Goal: Information Seeking & Learning: Learn about a topic

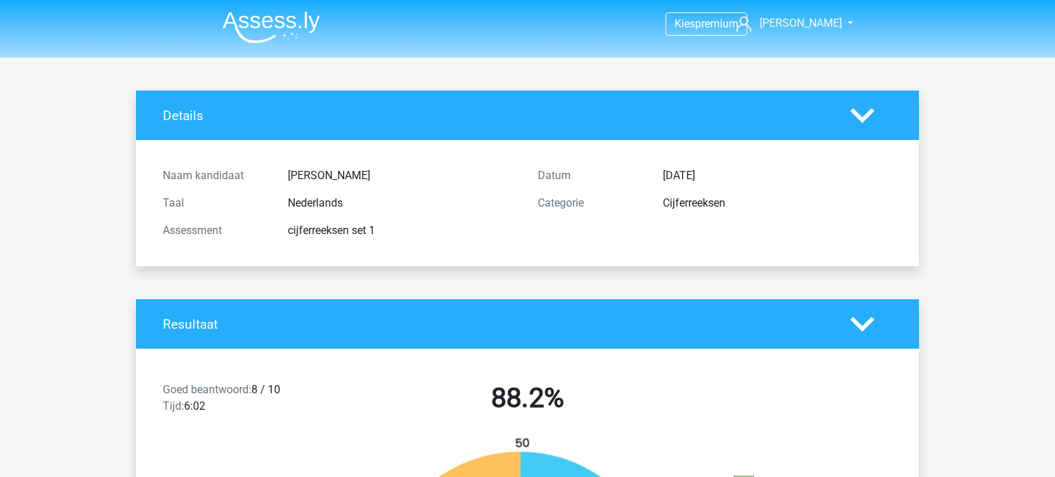
scroll to position [2497, 0]
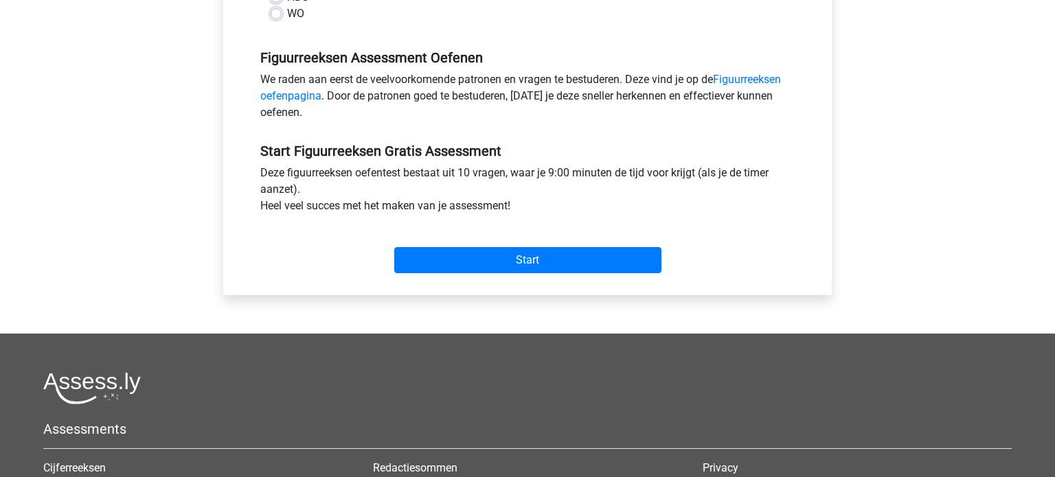
scroll to position [392, 0]
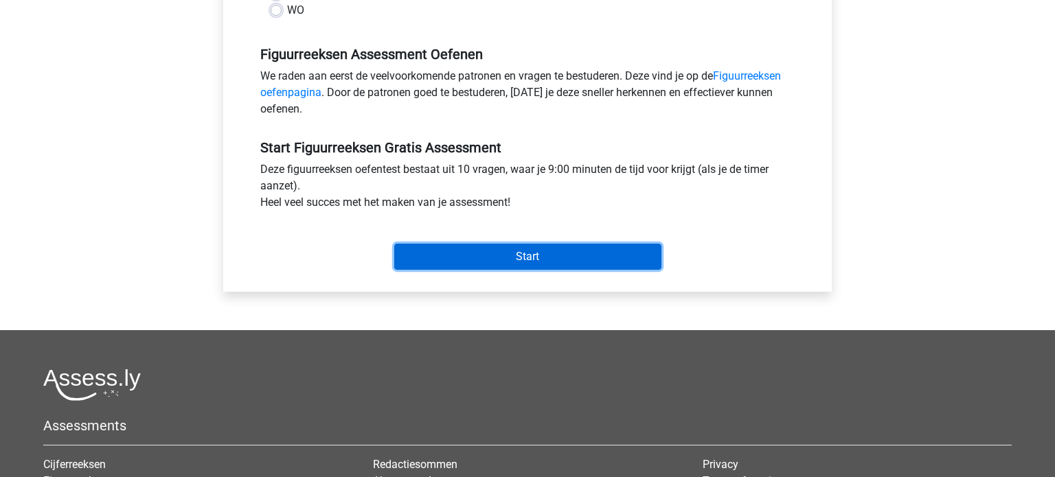
click at [614, 248] on input "Start" at bounding box center [527, 257] width 267 height 26
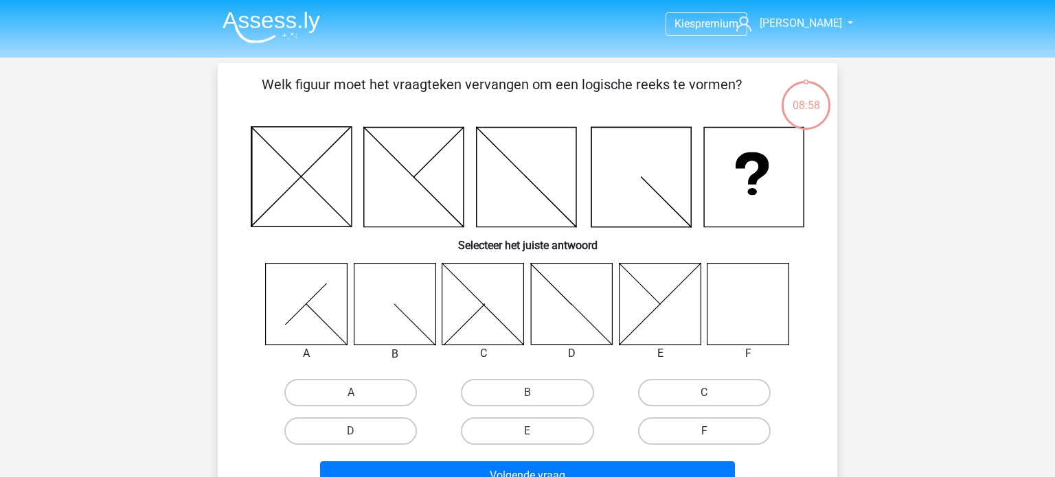
click at [736, 431] on label "F" at bounding box center [704, 431] width 133 height 27
click at [713, 431] on input "F" at bounding box center [708, 435] width 9 height 9
radio input "true"
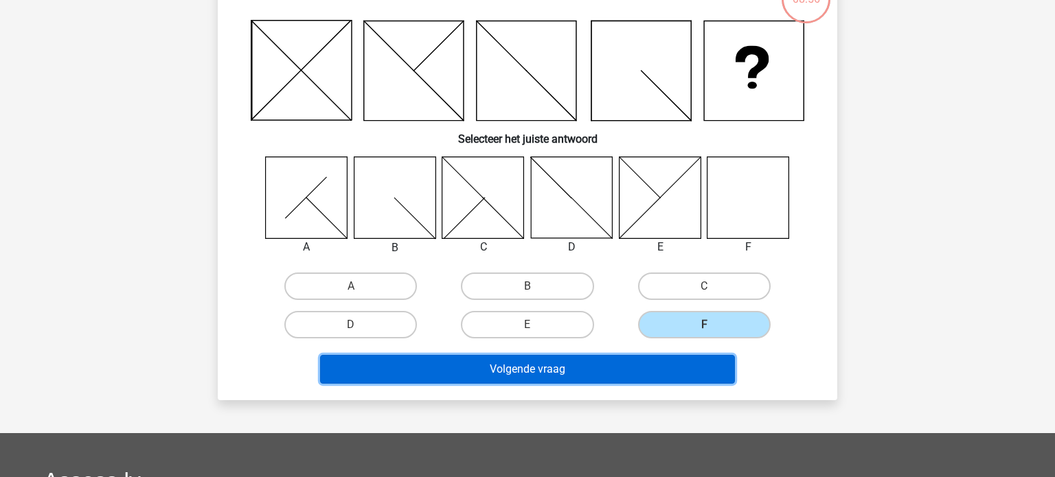
click at [692, 374] on button "Volgende vraag" at bounding box center [528, 369] width 416 height 29
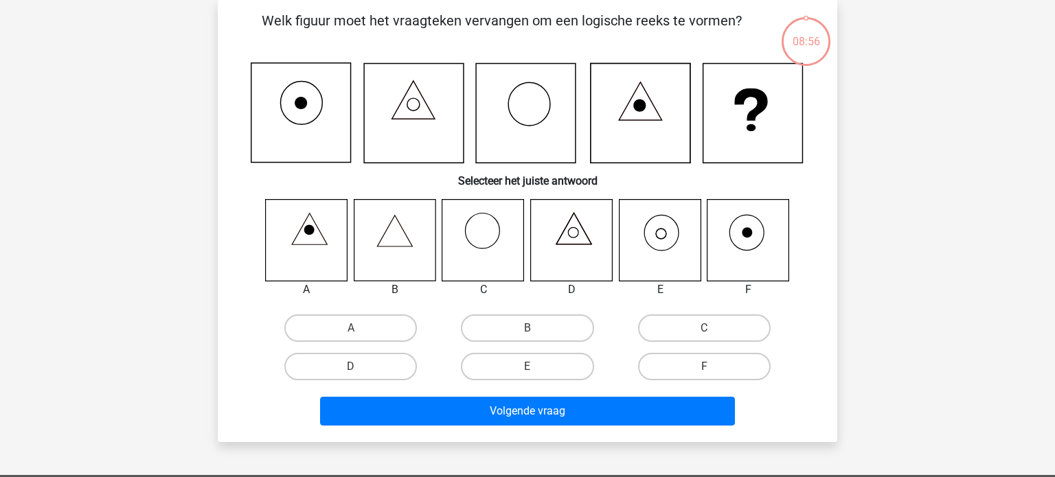
scroll to position [63, 0]
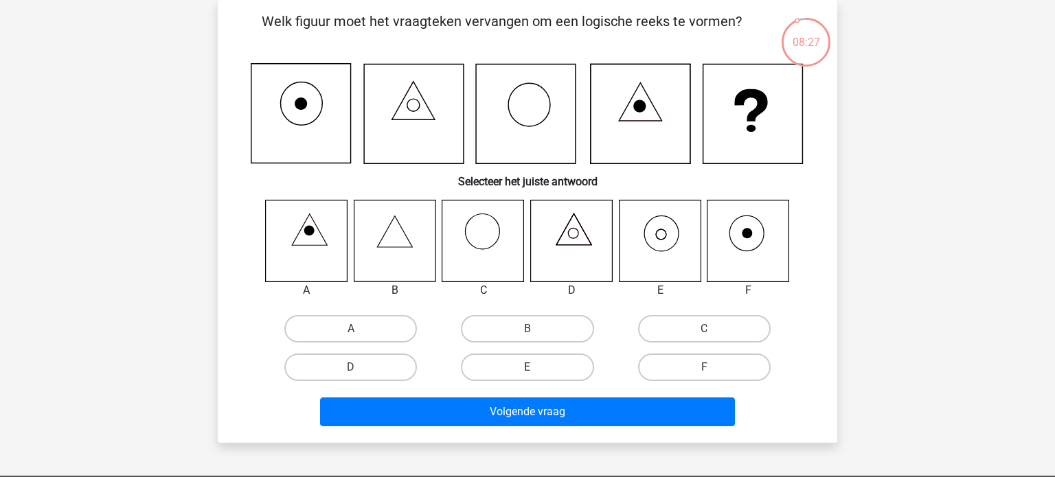
click at [549, 361] on label "E" at bounding box center [527, 367] width 133 height 27
click at [536, 367] on input "E" at bounding box center [531, 371] width 9 height 9
radio input "true"
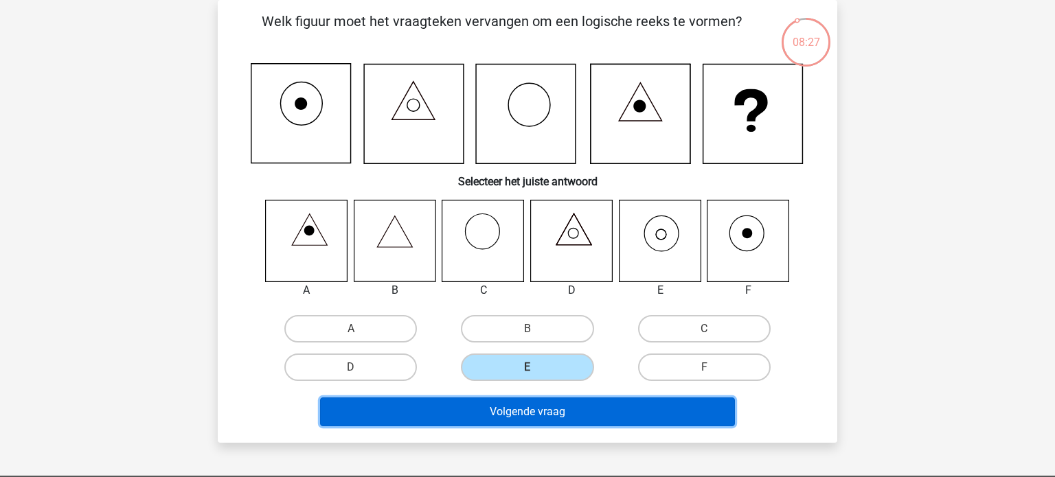
click at [616, 407] on button "Volgende vraag" at bounding box center [528, 412] width 416 height 29
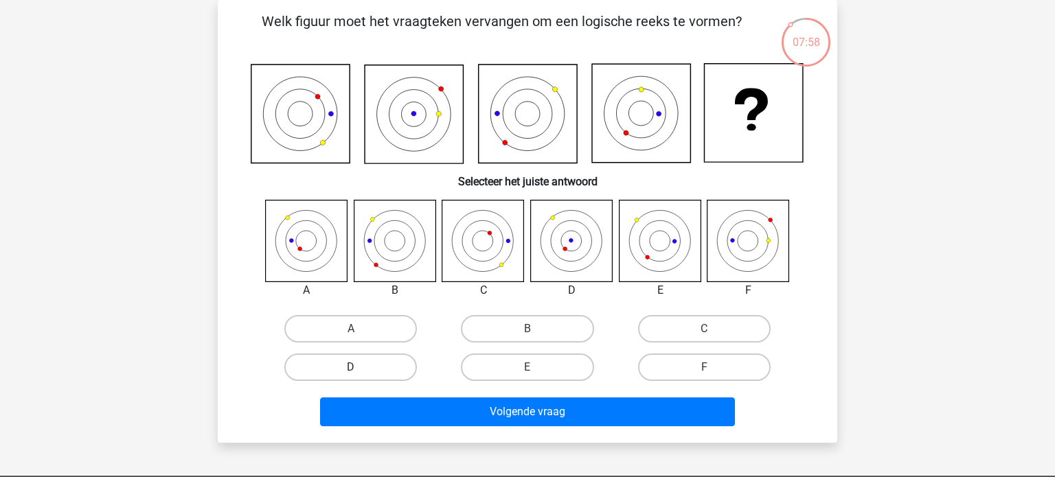
click at [373, 367] on label "D" at bounding box center [350, 367] width 133 height 27
click at [360, 367] on input "D" at bounding box center [355, 371] width 9 height 9
radio input "true"
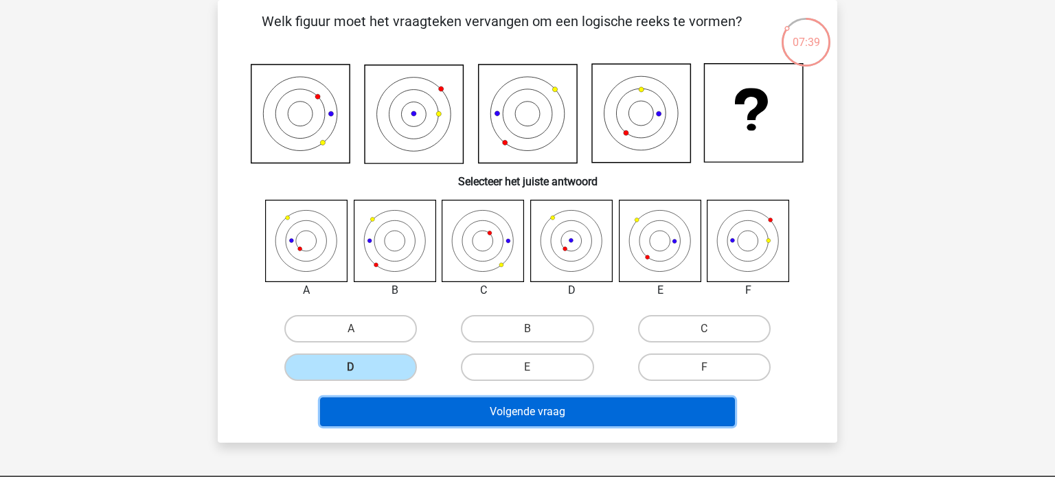
click at [503, 417] on button "Volgende vraag" at bounding box center [528, 412] width 416 height 29
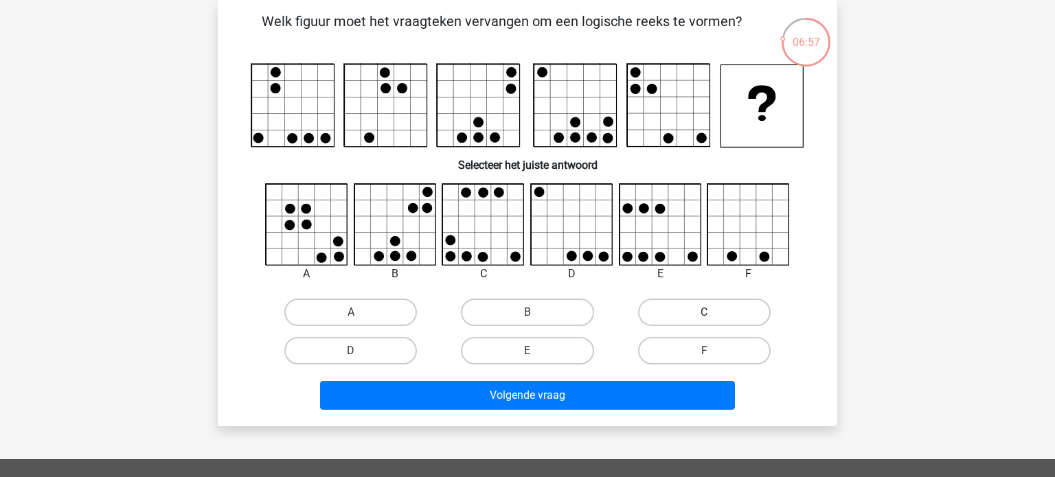
click at [702, 315] on label "C" at bounding box center [704, 312] width 133 height 27
click at [704, 315] on input "C" at bounding box center [708, 317] width 9 height 9
radio input "true"
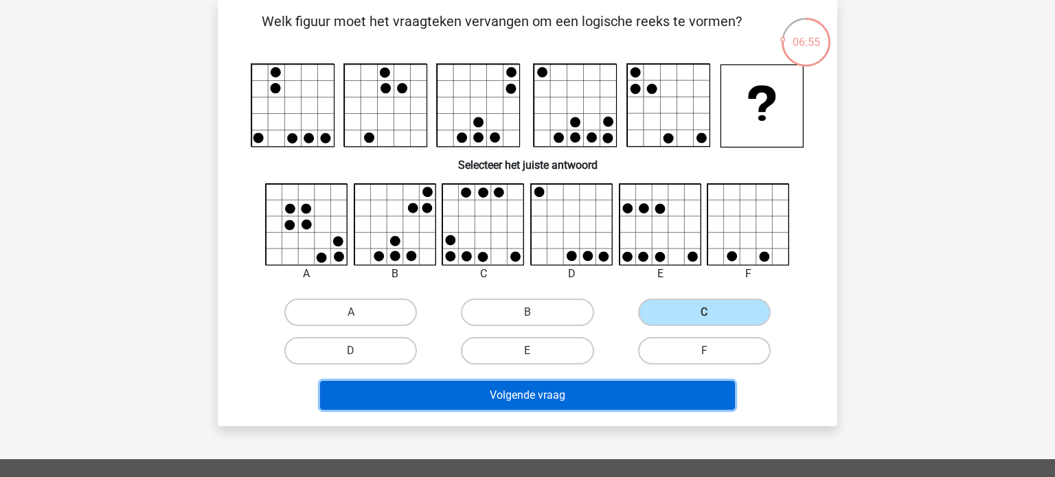
click at [579, 395] on button "Volgende vraag" at bounding box center [528, 395] width 416 height 29
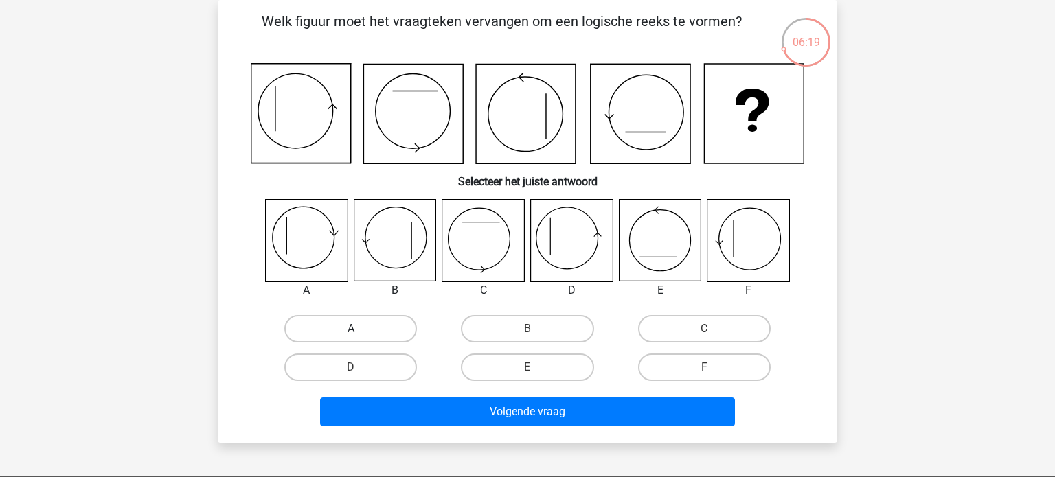
click at [362, 324] on label "A" at bounding box center [350, 328] width 133 height 27
click at [360, 329] on input "A" at bounding box center [355, 333] width 9 height 9
radio input "true"
click at [364, 372] on label "D" at bounding box center [350, 367] width 133 height 27
click at [360, 372] on input "D" at bounding box center [355, 371] width 9 height 9
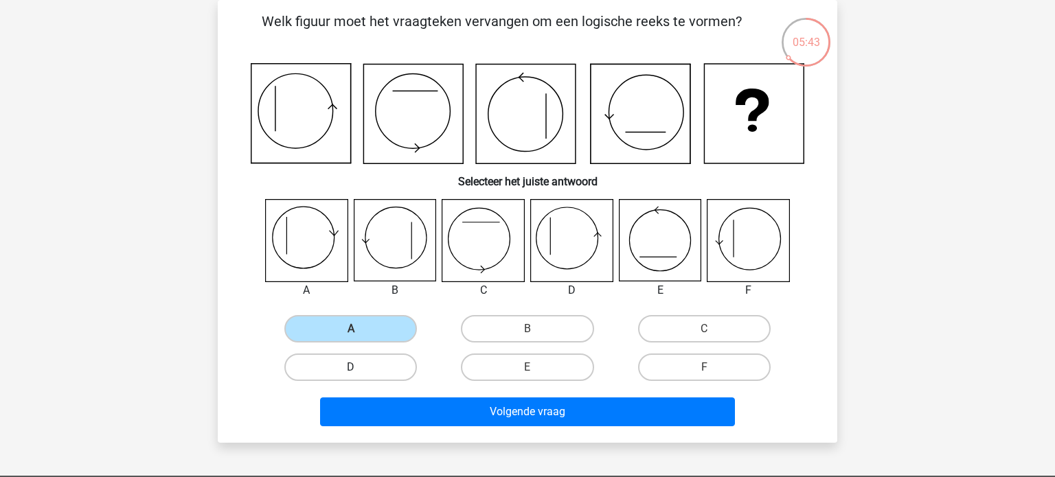
radio input "true"
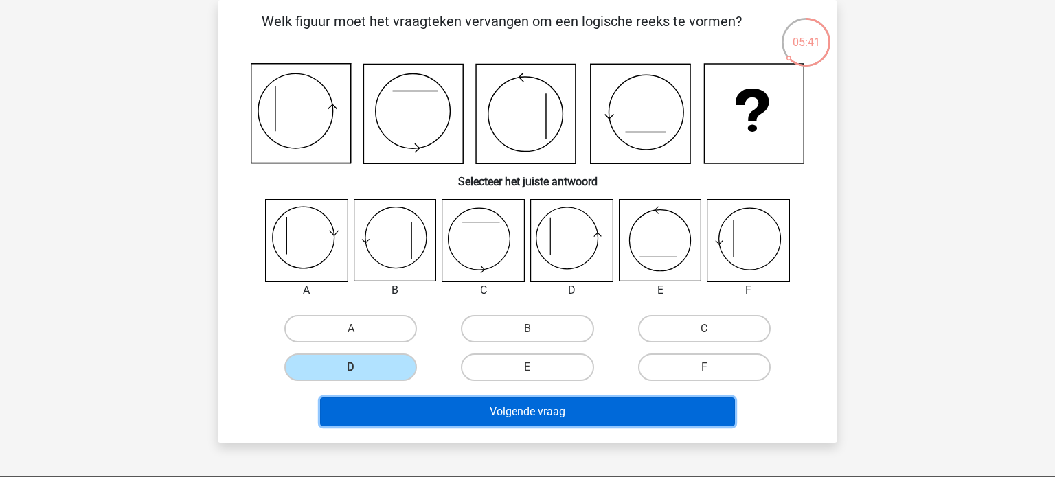
click at [579, 414] on button "Volgende vraag" at bounding box center [528, 412] width 416 height 29
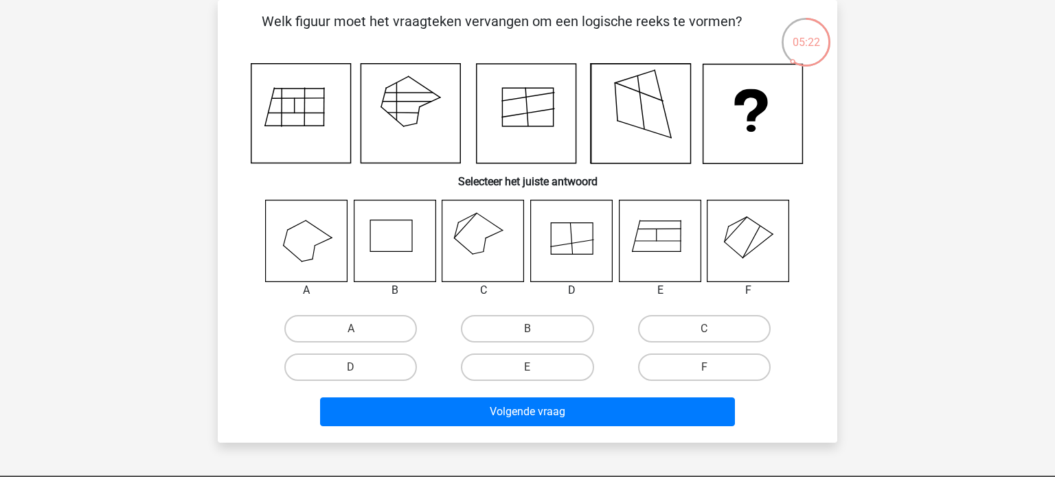
click at [475, 232] on icon at bounding box center [483, 241] width 82 height 82
click at [716, 331] on label "C" at bounding box center [704, 328] width 133 height 27
click at [713, 331] on input "C" at bounding box center [708, 333] width 9 height 9
radio input "true"
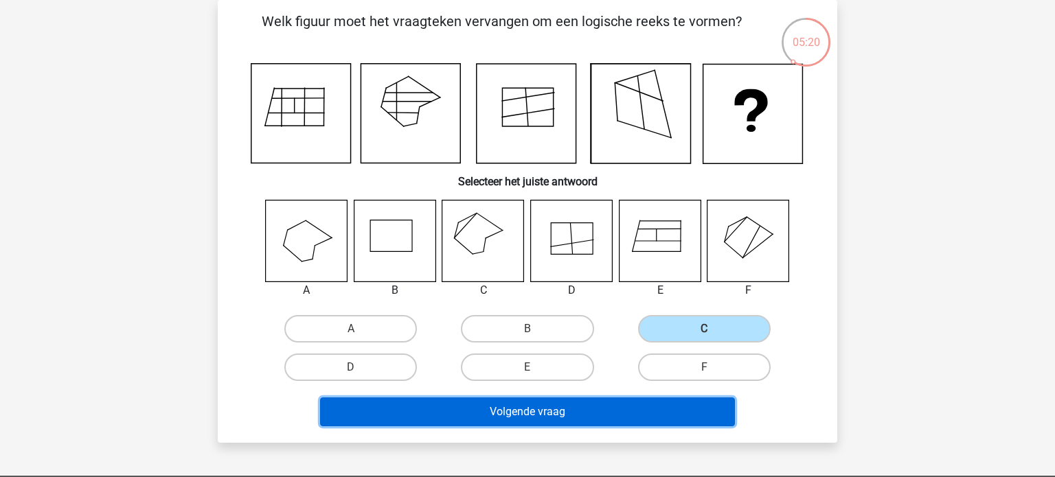
click at [655, 411] on button "Volgende vraag" at bounding box center [528, 412] width 416 height 29
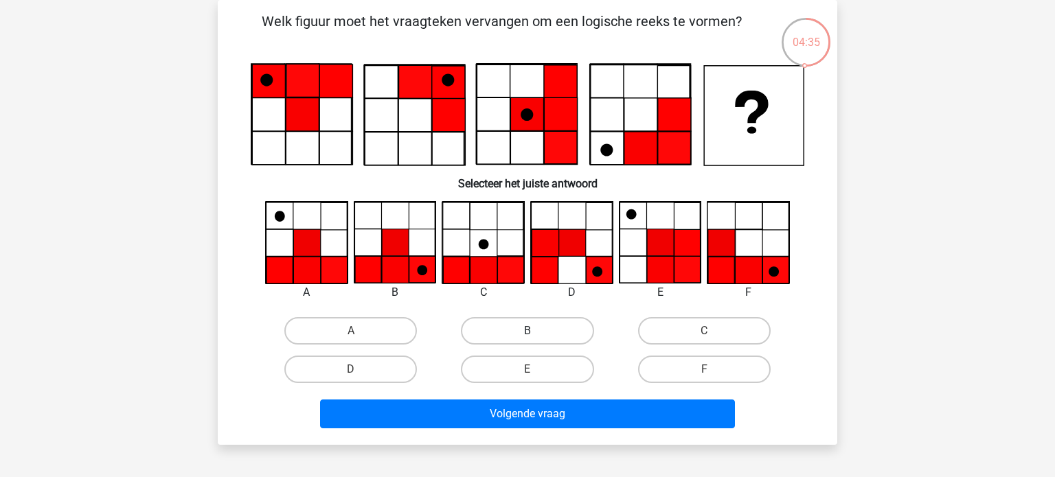
click at [517, 334] on label "B" at bounding box center [527, 330] width 133 height 27
click at [527, 334] on input "B" at bounding box center [531, 335] width 9 height 9
radio input "true"
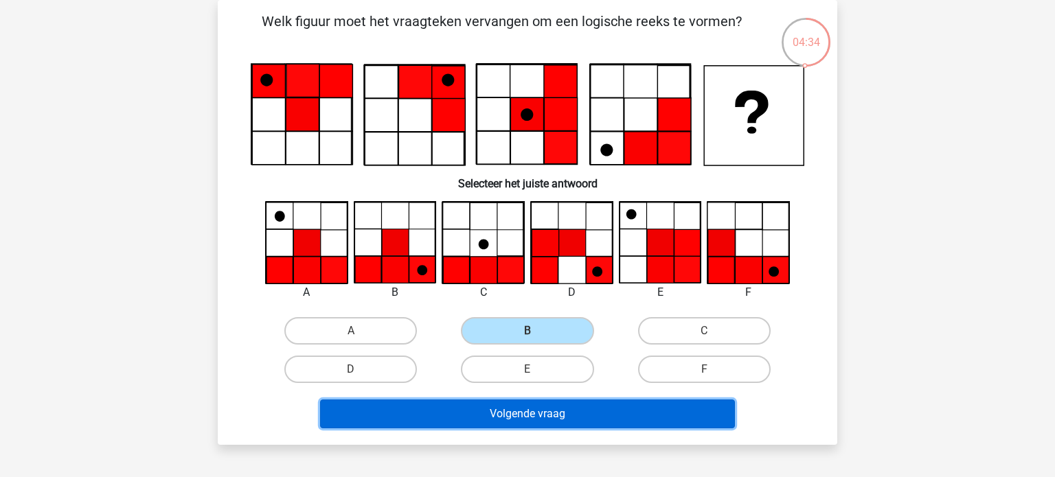
click at [611, 416] on button "Volgende vraag" at bounding box center [528, 414] width 416 height 29
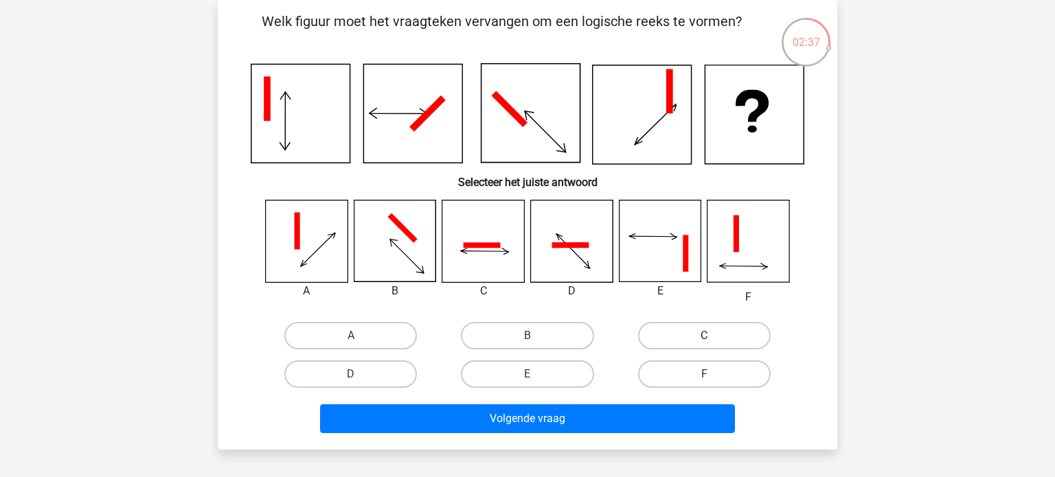
drag, startPoint x: 721, startPoint y: 340, endPoint x: 731, endPoint y: 343, distance: 10.9
click at [721, 339] on label "C" at bounding box center [704, 335] width 133 height 27
click at [713, 339] on input "C" at bounding box center [708, 340] width 9 height 9
radio input "true"
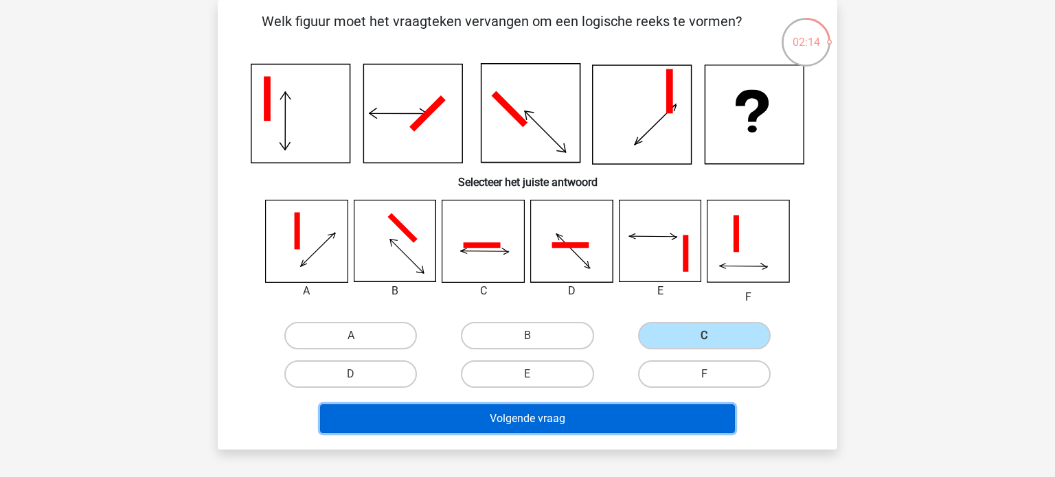
click at [641, 423] on button "Volgende vraag" at bounding box center [528, 419] width 416 height 29
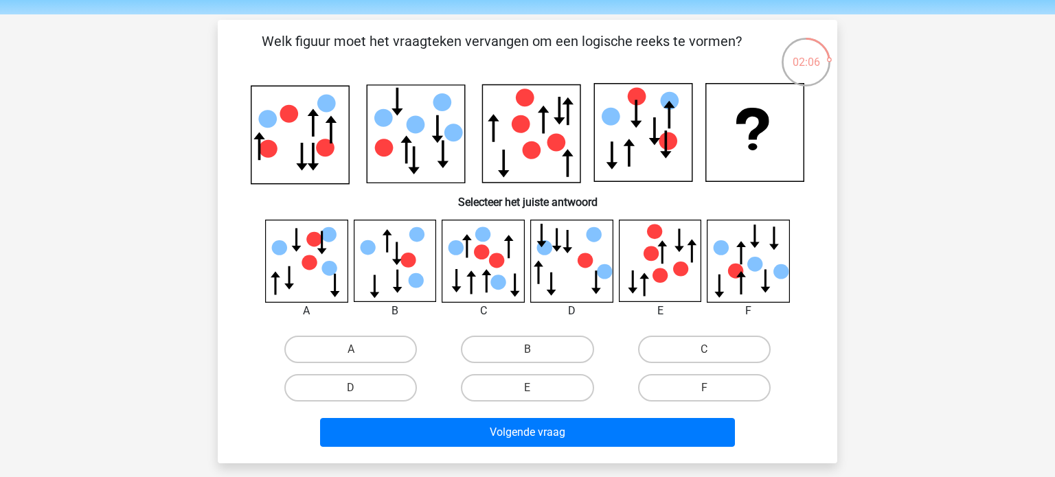
scroll to position [42, 0]
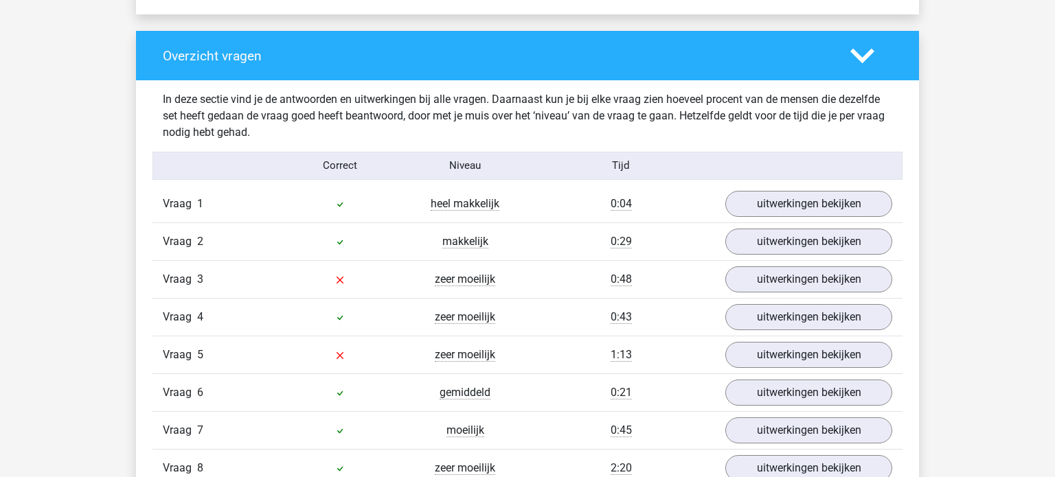
scroll to position [1055, 0]
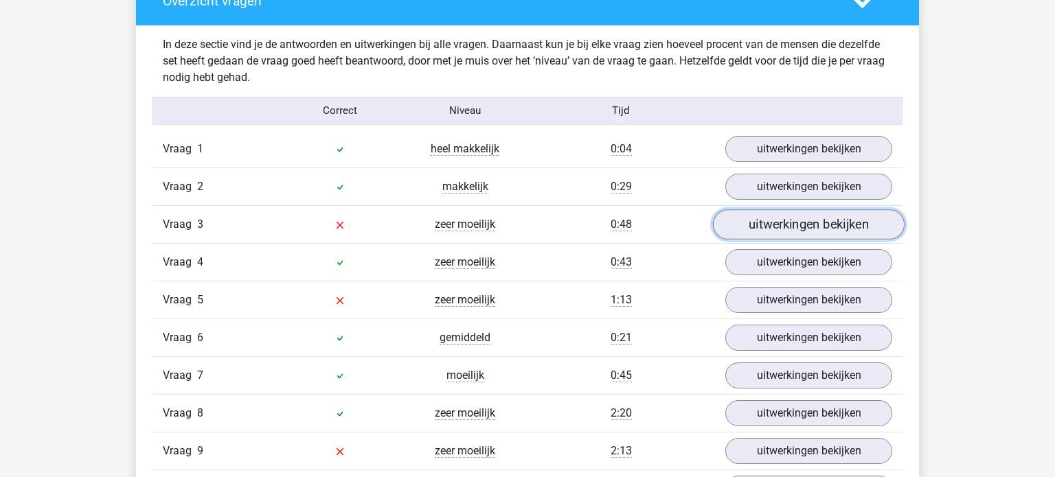
click at [794, 219] on link "uitwerkingen bekijken" at bounding box center [809, 224] width 192 height 30
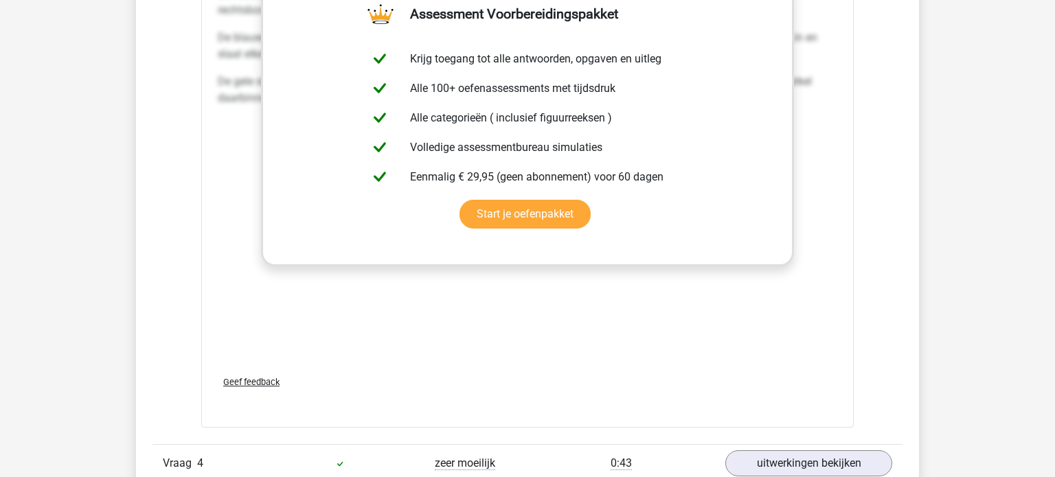
scroll to position [2272, 0]
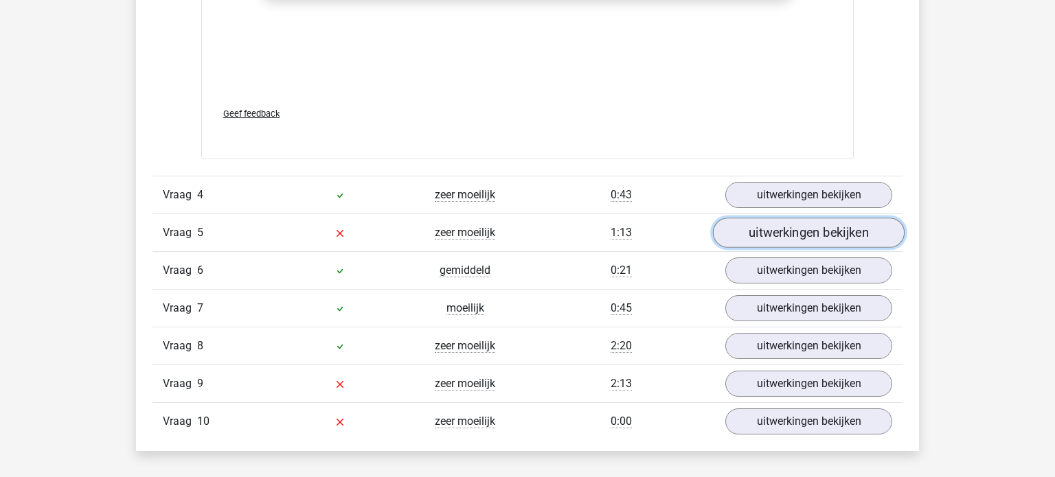
click at [766, 225] on link "uitwerkingen bekijken" at bounding box center [809, 233] width 192 height 30
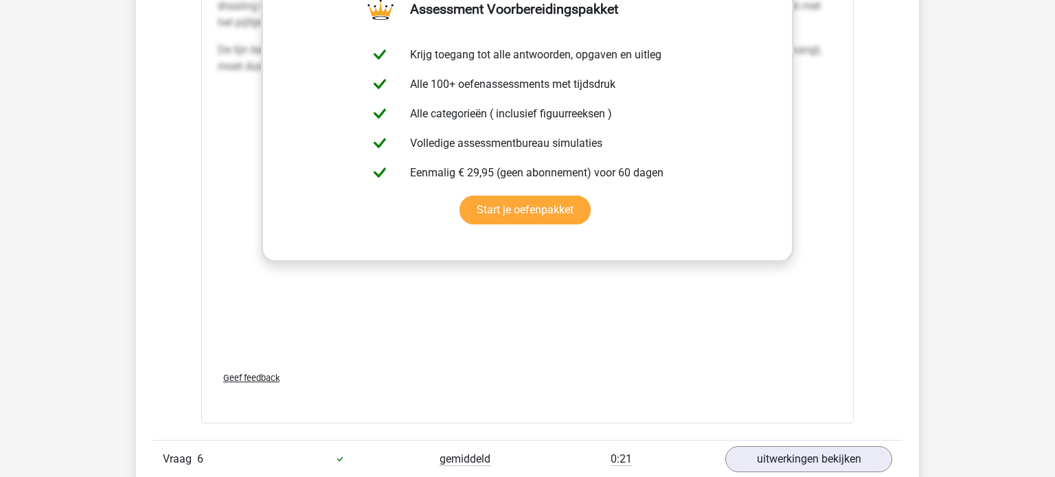
scroll to position [3491, 0]
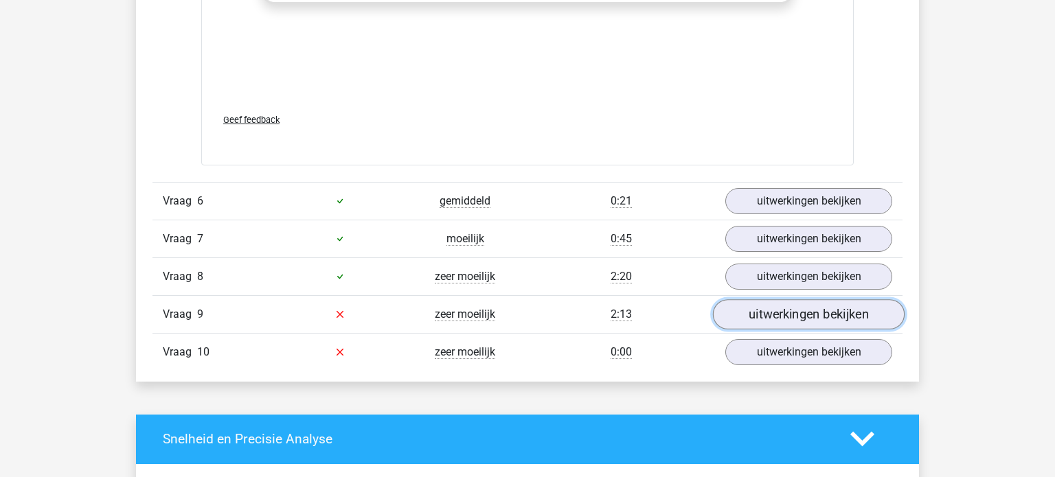
click at [828, 315] on link "uitwerkingen bekijken" at bounding box center [809, 314] width 192 height 30
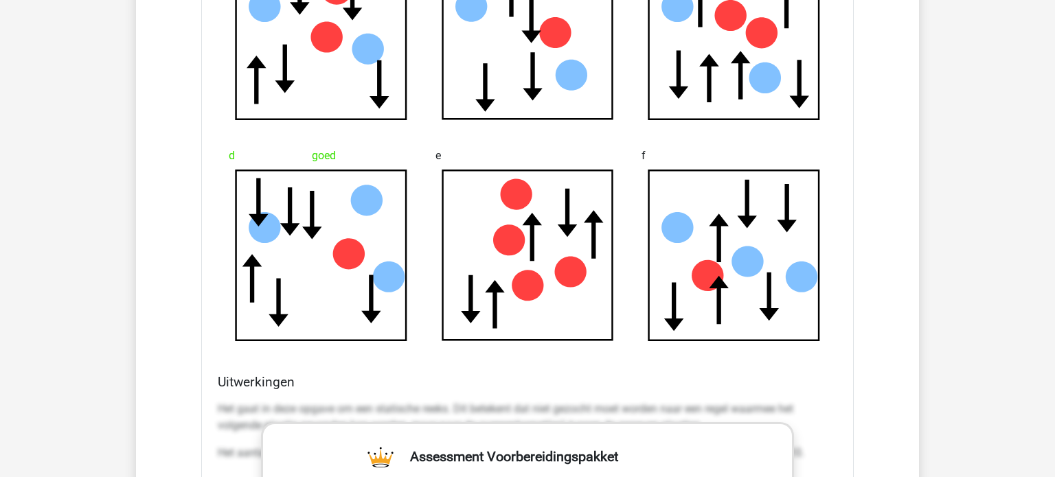
scroll to position [3928, 0]
